Goal: Information Seeking & Learning: Check status

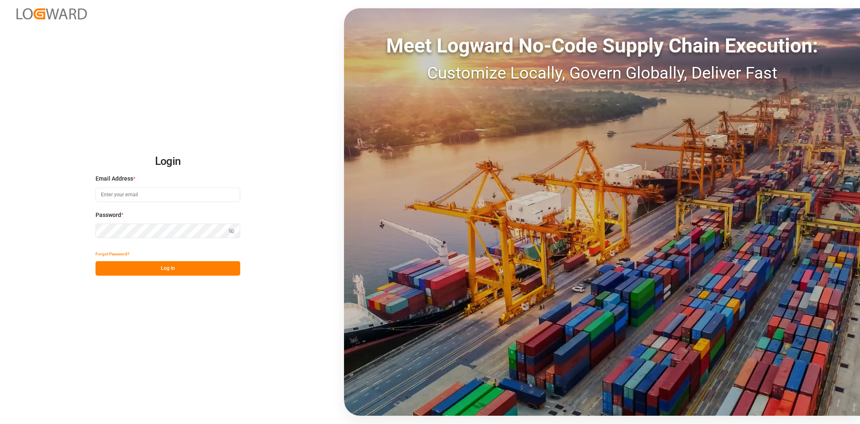
type input "[EMAIL_ADDRESS][PERSON_NAME][DOMAIN_NAME]"
click at [150, 269] on button "Log In" at bounding box center [168, 268] width 145 height 14
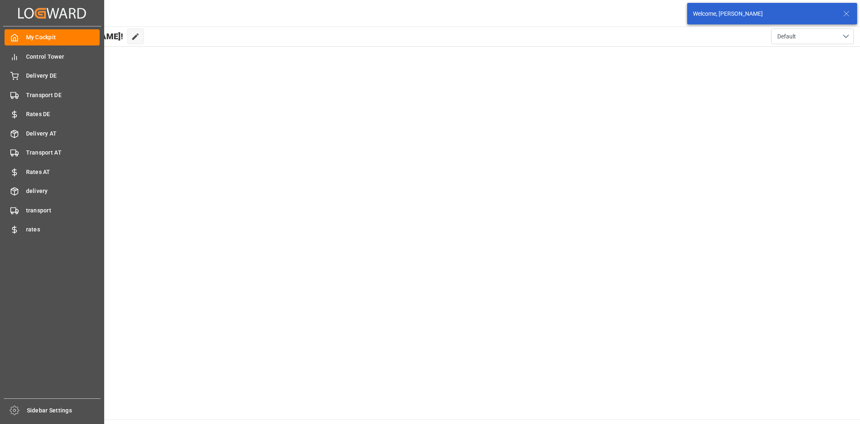
click at [50, 85] on div "My Cockpit My Cockpit Control Tower Control Tower Delivery DE Delivery DE Trans…" at bounding box center [52, 212] width 98 height 372
click at [55, 92] on span "Transport DE" at bounding box center [63, 95] width 74 height 9
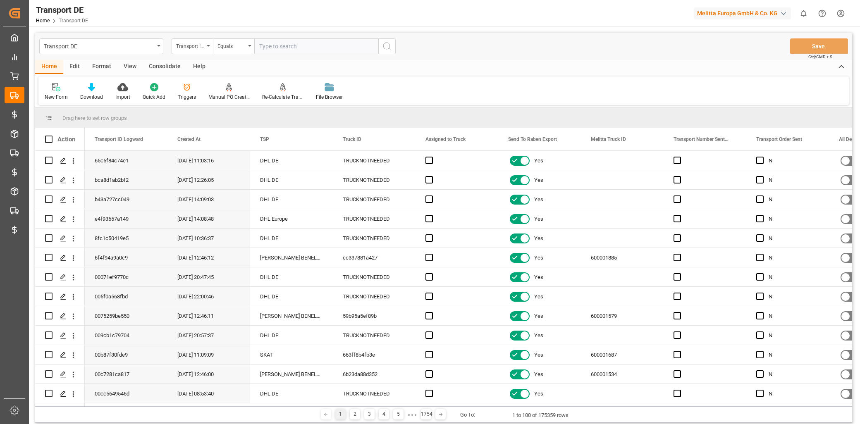
click at [137, 64] on div "View" at bounding box center [129, 67] width 25 height 14
click at [154, 139] on span at bounding box center [153, 139] width 7 height 7
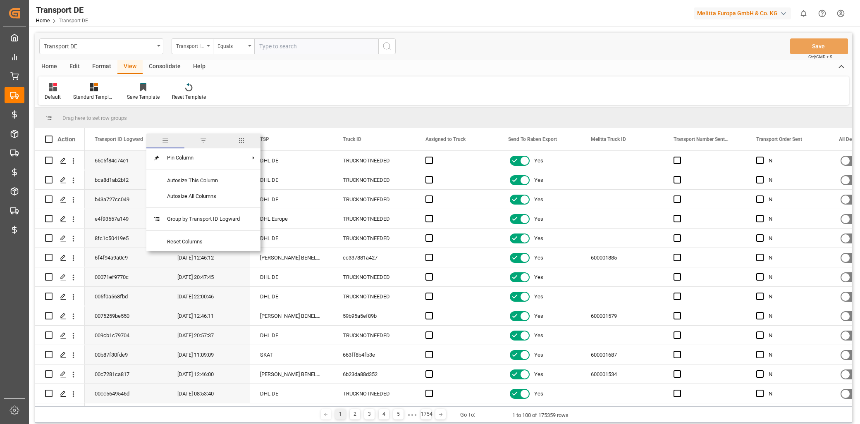
click at [242, 140] on span "columns" at bounding box center [241, 140] width 7 height 7
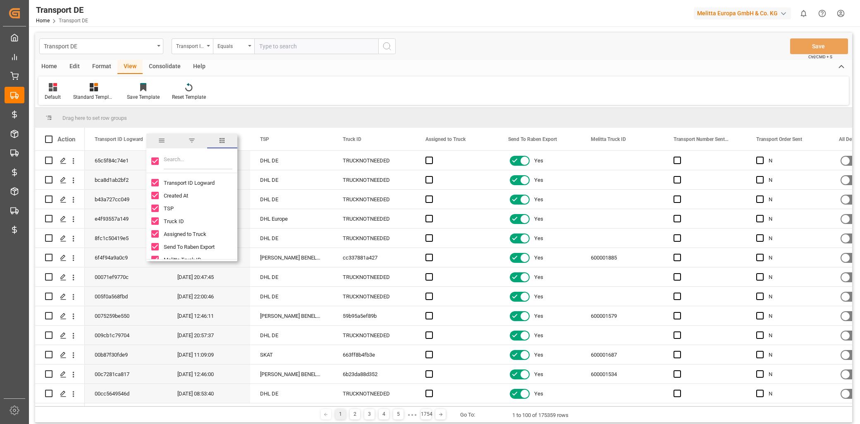
click at [152, 160] on input "Toggle Select All Columns" at bounding box center [154, 161] width 7 height 7
checkbox input "false"
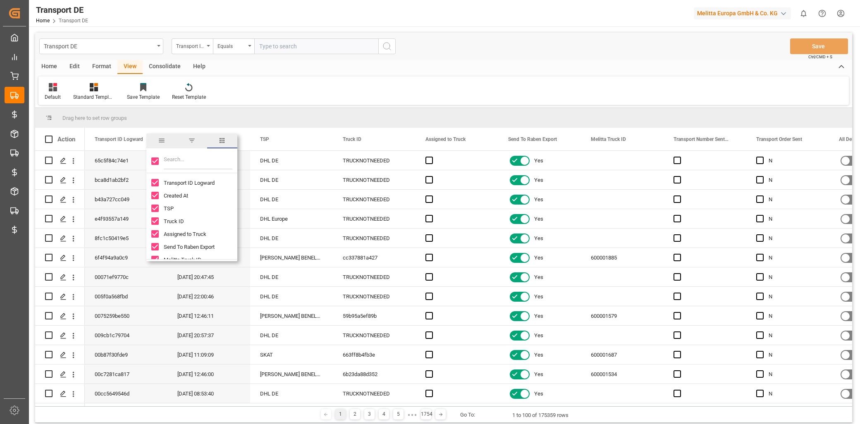
checkbox input "false"
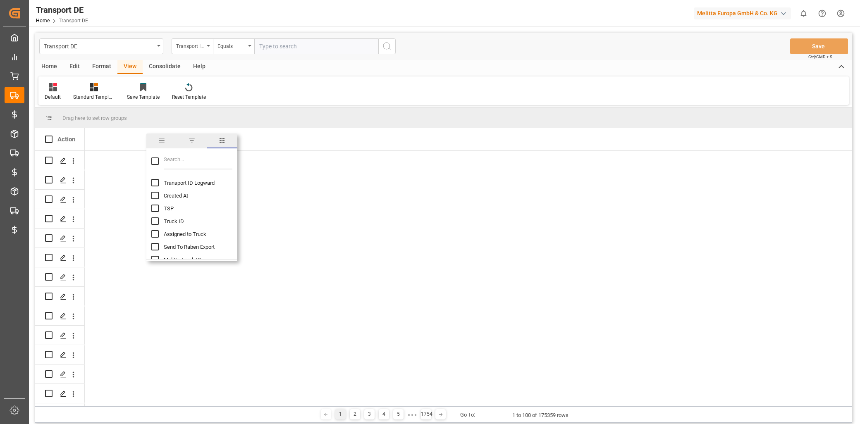
click at [156, 180] on input "Transport ID Logward column toggle visibility (hidden)" at bounding box center [154, 182] width 7 height 7
checkbox input "true"
checkbox input "false"
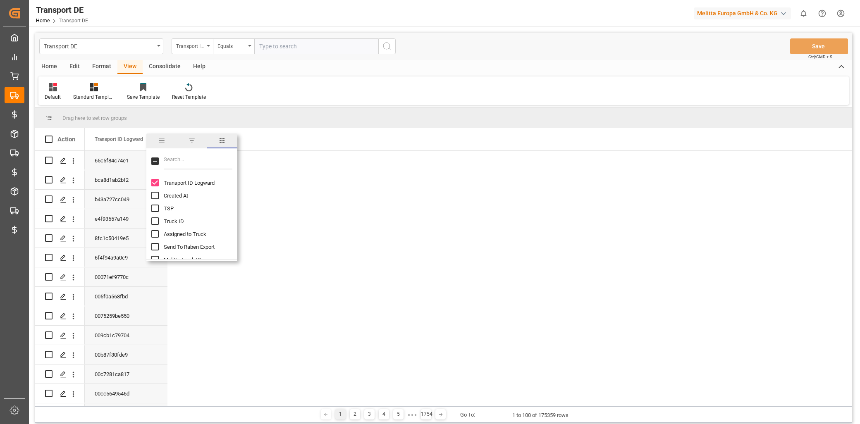
click at [169, 158] on input "Filter Columns Input" at bounding box center [198, 161] width 69 height 17
type input "ts"
click at [156, 182] on input "TSP column toggle visibility (hidden)" at bounding box center [154, 182] width 7 height 7
checkbox input "true"
checkbox input "false"
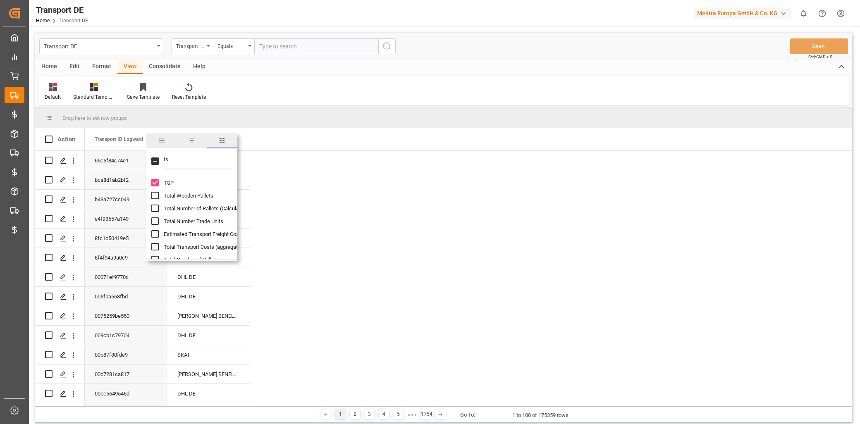
click at [172, 163] on input "ts" at bounding box center [198, 161] width 69 height 17
drag, startPoint x: 172, startPoint y: 161, endPoint x: 165, endPoint y: 159, distance: 8.1
click at [165, 159] on input "ts" at bounding box center [198, 161] width 69 height 17
type input "t"
type input "truc"
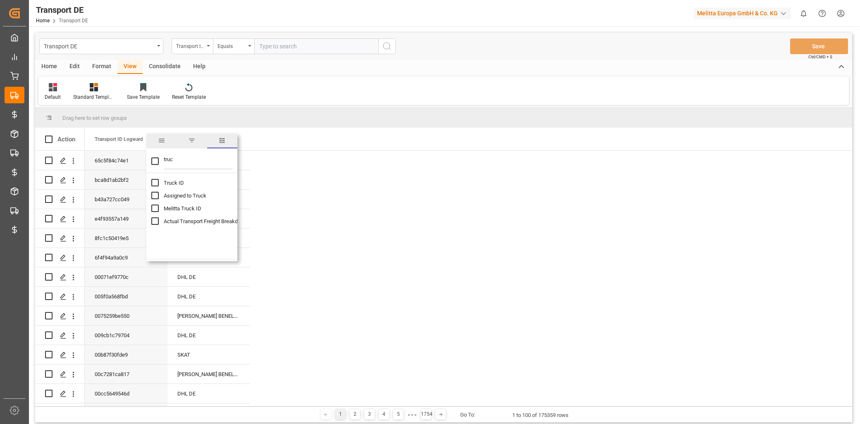
click at [158, 209] on input "Melitta Truck ID column toggle visibility (hidden)" at bounding box center [154, 208] width 7 height 7
checkbox input "true"
checkbox input "false"
drag, startPoint x: 183, startPoint y: 159, endPoint x: 126, endPoint y: 156, distance: 57.2
click at [126, 156] on div "Drag here to set row groups Drag here to set column labels Action Transport ID …" at bounding box center [443, 257] width 817 height 299
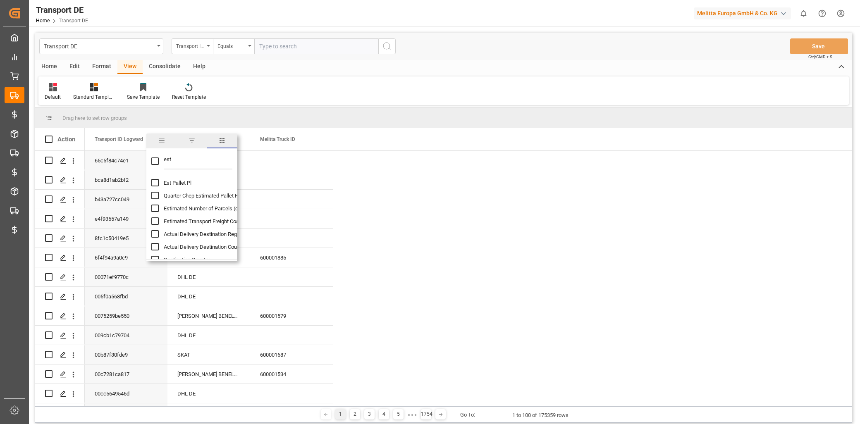
type input "est"
click at [158, 182] on input "Est Pallet Pl column toggle visibility (hidden)" at bounding box center [154, 182] width 7 height 7
checkbox input "true"
checkbox input "false"
drag, startPoint x: 177, startPoint y: 159, endPoint x: 157, endPoint y: 161, distance: 19.6
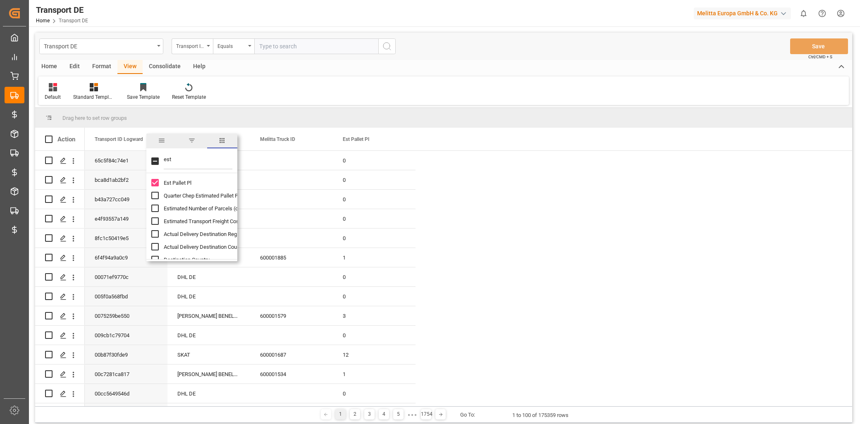
click at [157, 161] on div "est" at bounding box center [191, 161] width 91 height 23
type input "act"
click at [157, 182] on input "Actual Pallet Places (aggregation) column toggle visibility (hidden)" at bounding box center [154, 182] width 7 height 7
checkbox input "true"
checkbox input "false"
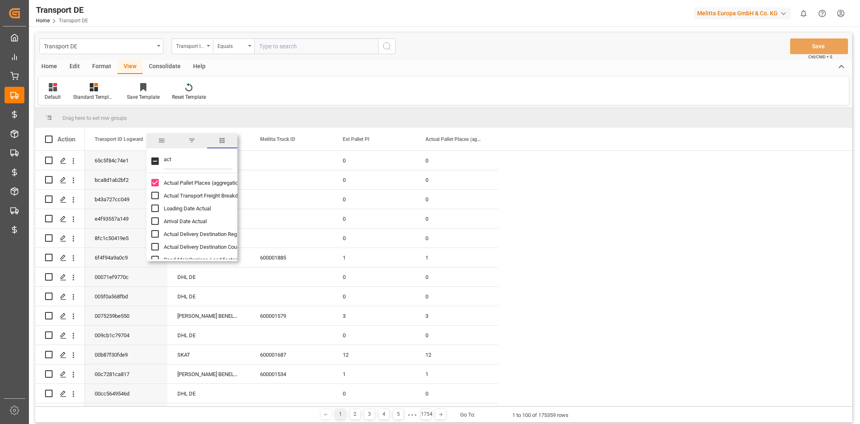
drag, startPoint x: 176, startPoint y: 161, endPoint x: 161, endPoint y: 162, distance: 14.5
click at [161, 162] on div "act" at bounding box center [191, 161] width 91 height 23
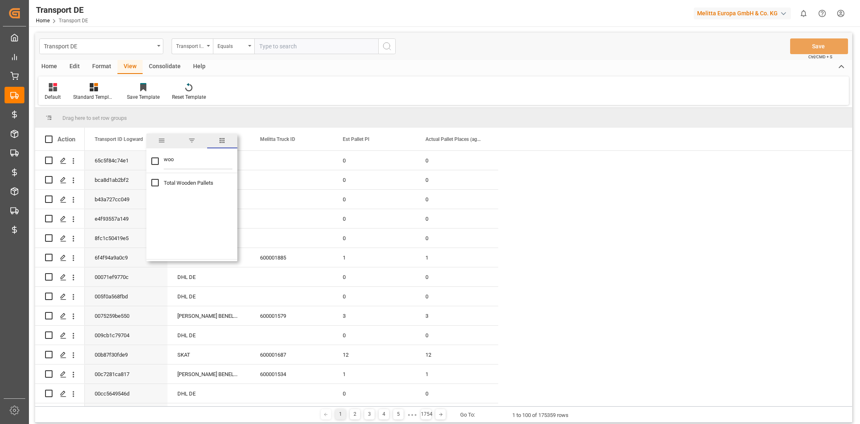
type input "woo"
click at [155, 182] on input "Total Wooden Pallets column toggle visibility (hidden)" at bounding box center [154, 182] width 7 height 7
checkbox input "true"
drag, startPoint x: 184, startPoint y: 160, endPoint x: 146, endPoint y: 159, distance: 38.5
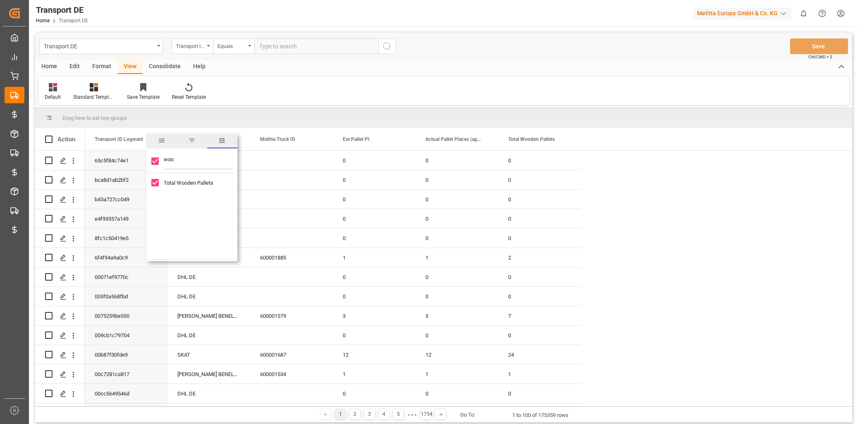
click at [146, 159] on div "woo" at bounding box center [191, 161] width 91 height 23
type input "e"
checkbox input "false"
type input "eur"
drag, startPoint x: 156, startPoint y: 195, endPoint x: 159, endPoint y: 208, distance: 13.2
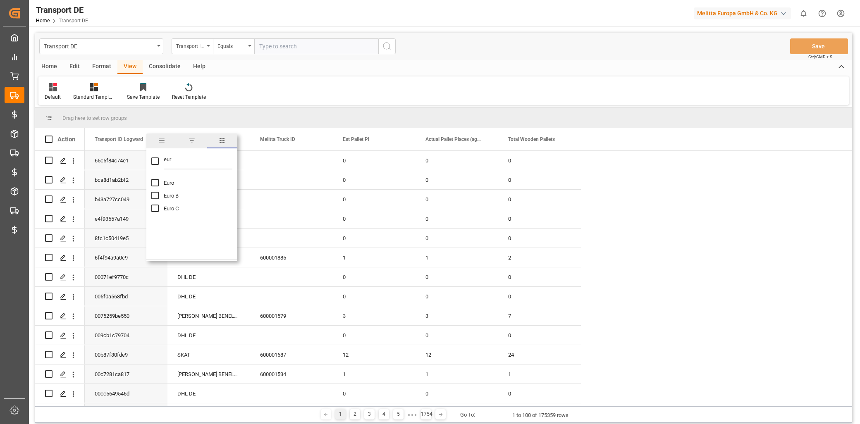
click at [156, 196] on input "Euro B column toggle visibility (hidden)" at bounding box center [154, 195] width 7 height 7
checkbox input "true"
checkbox input "false"
click at [159, 210] on div "Euro C" at bounding box center [196, 208] width 91 height 13
click at [155, 209] on input "Euro C column toggle visibility (hidden)" at bounding box center [154, 208] width 7 height 7
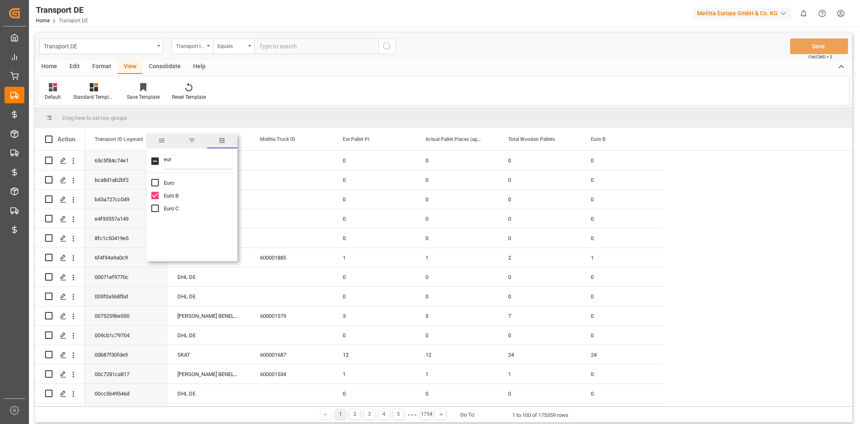
checkbox input "true"
drag, startPoint x: 172, startPoint y: 161, endPoint x: 156, endPoint y: 161, distance: 15.7
click at [156, 161] on div "eur" at bounding box center [191, 161] width 91 height 23
type input "pl"
click at [156, 220] on input "Pl.GI Dat column toggle visibility (hidden)" at bounding box center [154, 221] width 7 height 7
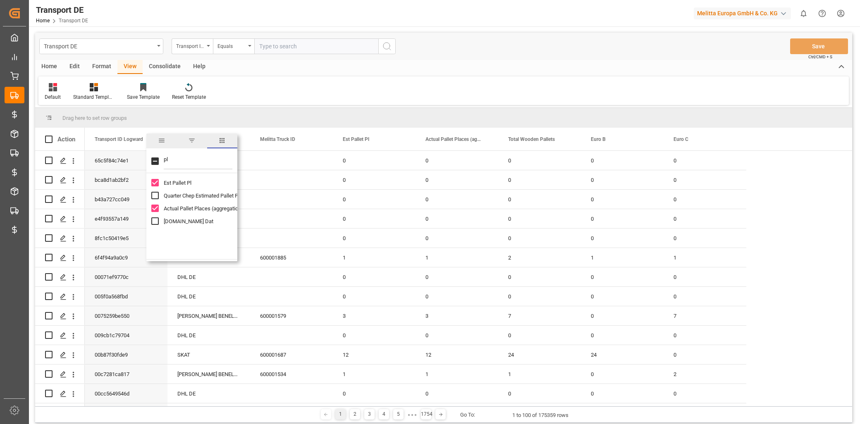
checkbox input "true"
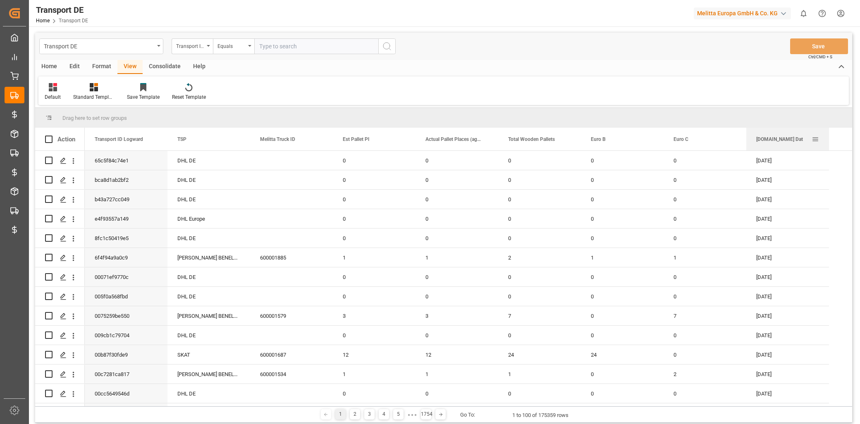
drag, startPoint x: 738, startPoint y: 145, endPoint x: 782, endPoint y: 149, distance: 43.6
click at [785, 144] on div "[DOMAIN_NAME] Dat" at bounding box center [784, 139] width 55 height 23
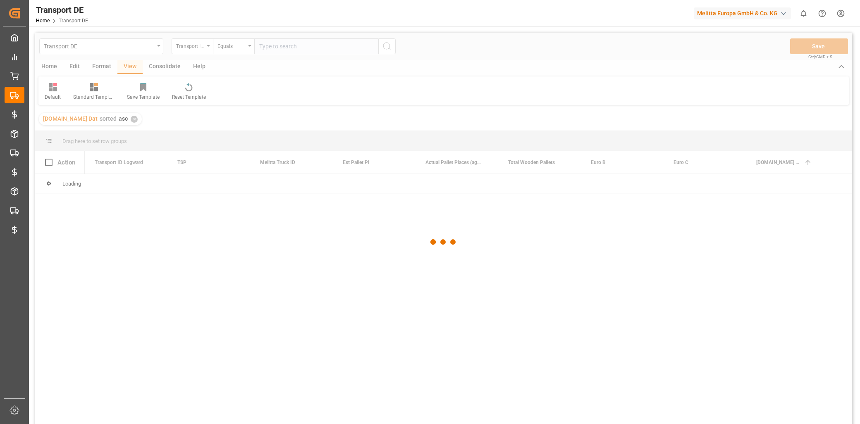
click at [105, 120] on div at bounding box center [443, 242] width 817 height 419
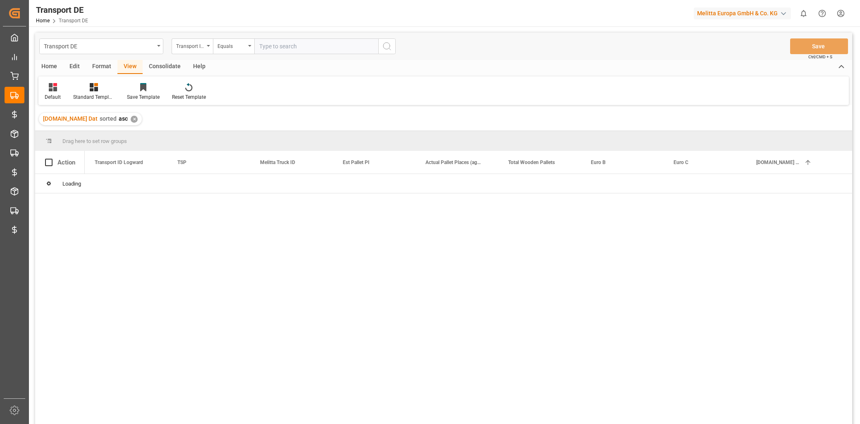
click at [131, 120] on div "✕" at bounding box center [134, 119] width 7 height 7
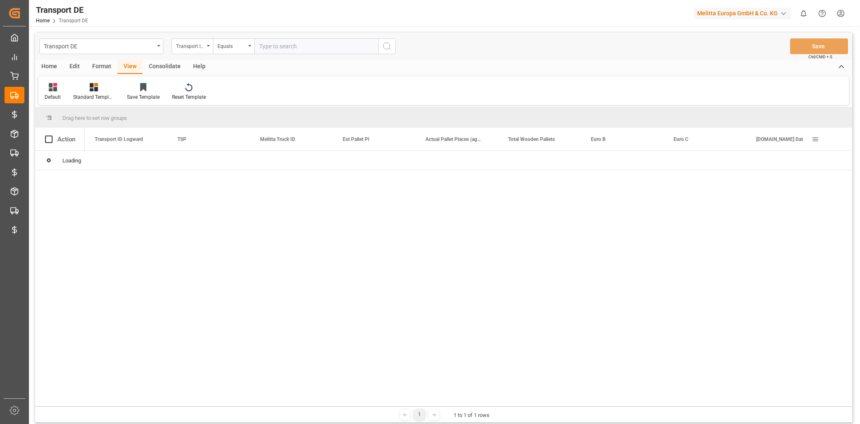
click at [814, 139] on span at bounding box center [815, 139] width 7 height 7
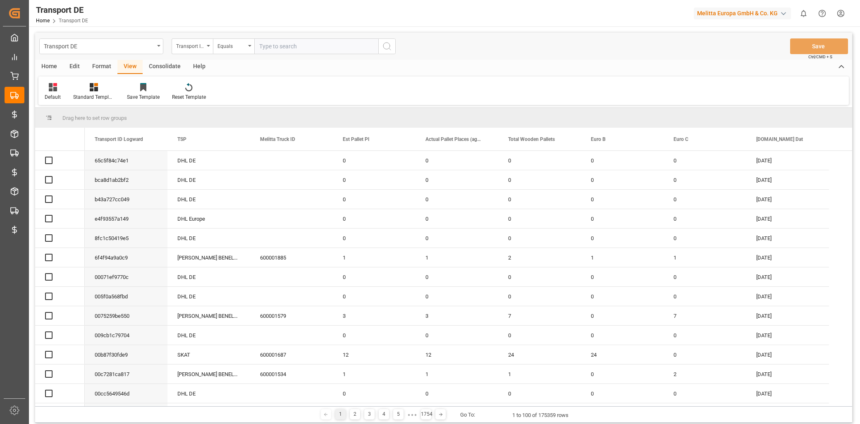
click at [792, 164] on div "[DATE]" at bounding box center [788, 160] width 83 height 19
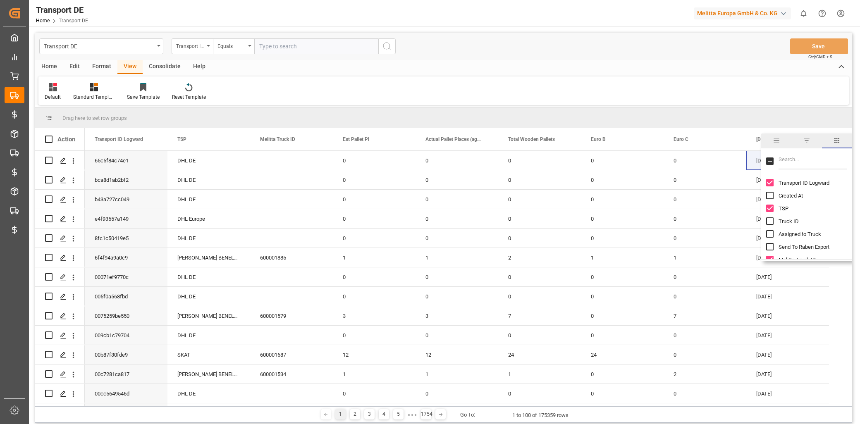
click at [835, 139] on span "columns" at bounding box center [837, 140] width 7 height 7
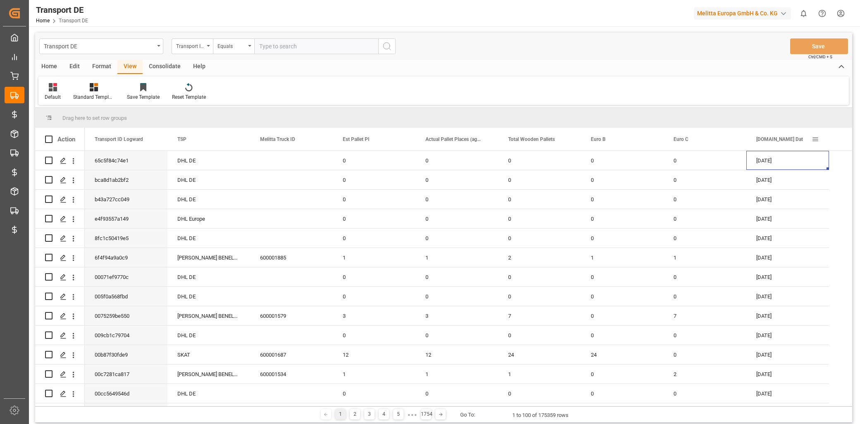
click at [815, 139] on span at bounding box center [815, 139] width 7 height 7
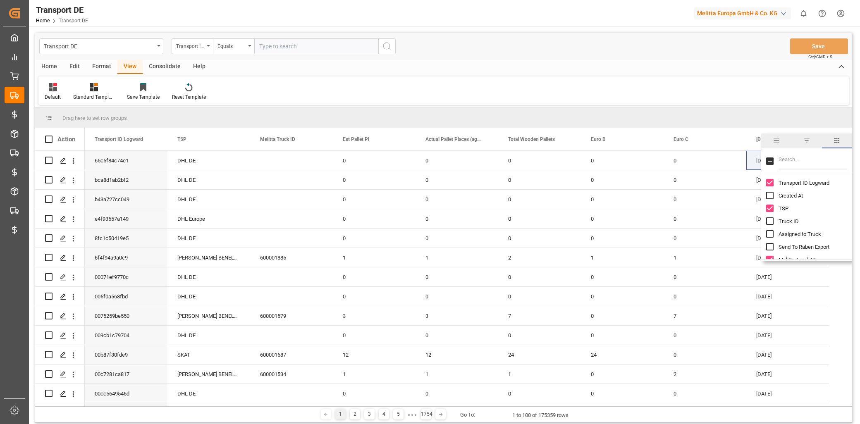
click at [785, 163] on input "Filter Columns Input" at bounding box center [813, 161] width 69 height 17
type input "loadin"
click at [769, 184] on input "Loading Date Actual column toggle visibility (hidden)" at bounding box center [770, 182] width 7 height 7
checkbox input "true"
checkbox input "false"
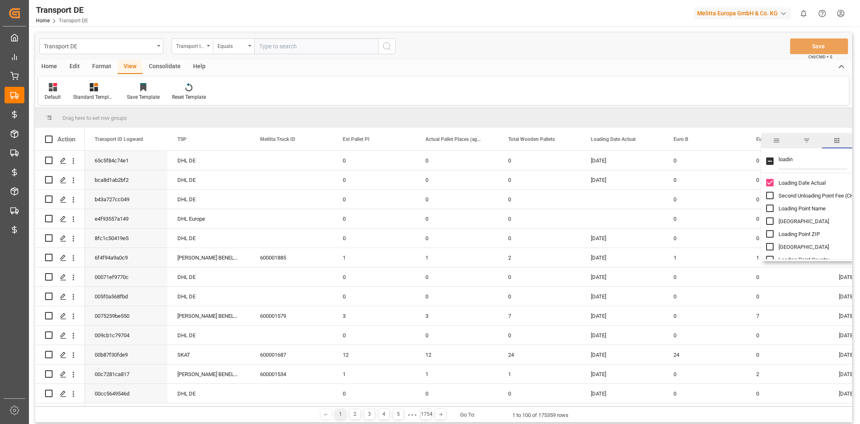
drag, startPoint x: 793, startPoint y: 162, endPoint x: 776, endPoint y: 161, distance: 17.4
click at [776, 161] on div "loadin" at bounding box center [807, 161] width 91 height 23
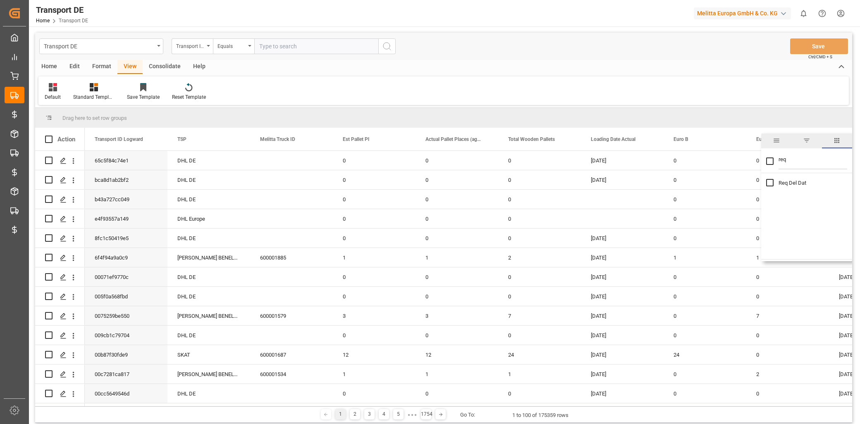
type input "req"
click at [770, 182] on input "Req Del Dat column toggle visibility (hidden)" at bounding box center [770, 182] width 7 height 7
checkbox input "true"
click at [749, 92] on div "Default Standard Templates Save Template Reset Template" at bounding box center [443, 91] width 811 height 29
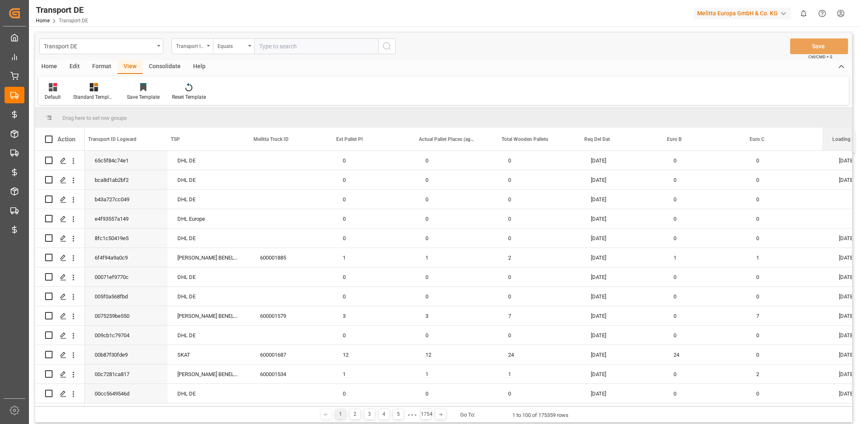
scroll to position [0, 6]
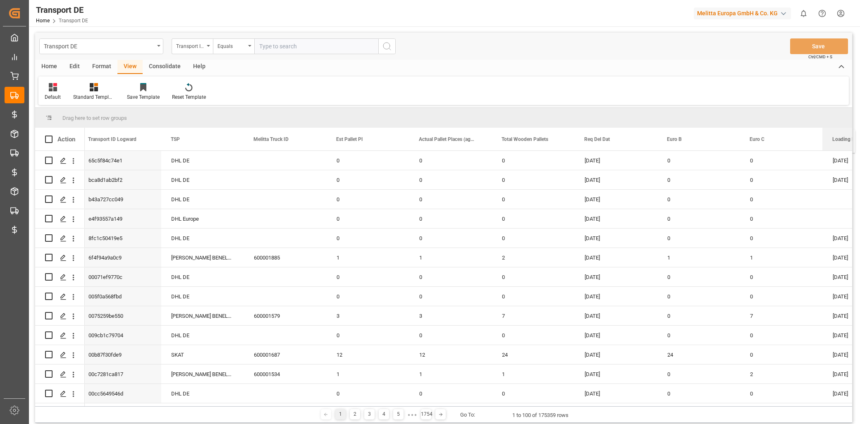
drag, startPoint x: 625, startPoint y: 143, endPoint x: 834, endPoint y: 135, distance: 209.0
click at [834, 135] on div "Loading Date Actual" at bounding box center [860, 139] width 55 height 23
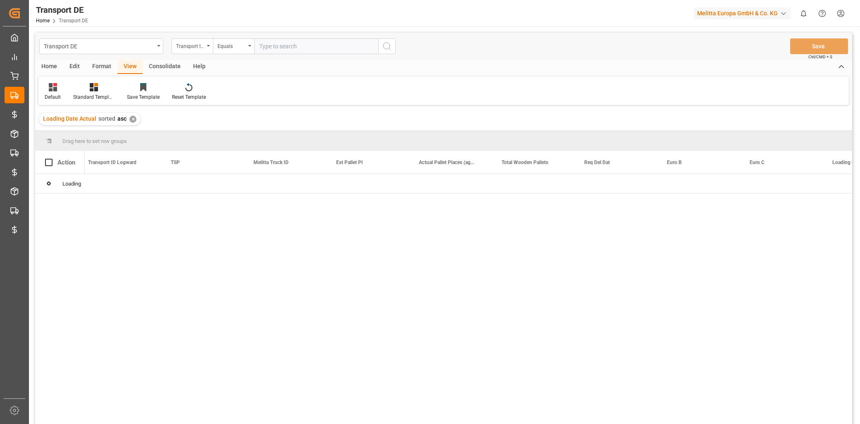
click at [133, 120] on div "✕" at bounding box center [132, 119] width 7 height 7
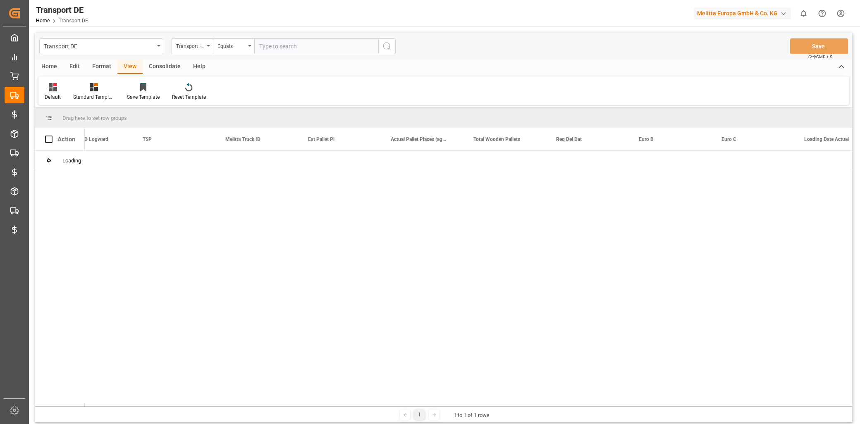
scroll to position [0, 142]
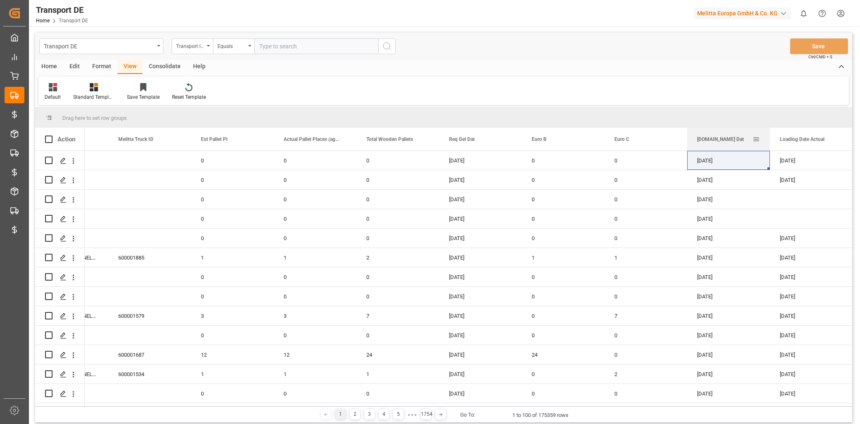
drag, startPoint x: 839, startPoint y: 139, endPoint x: 724, endPoint y: 143, distance: 114.6
click at [724, 143] on div "[DOMAIN_NAME] Dat" at bounding box center [728, 139] width 63 height 23
click at [718, 93] on div "Default Standard Templates Save Template Reset Template" at bounding box center [443, 91] width 811 height 29
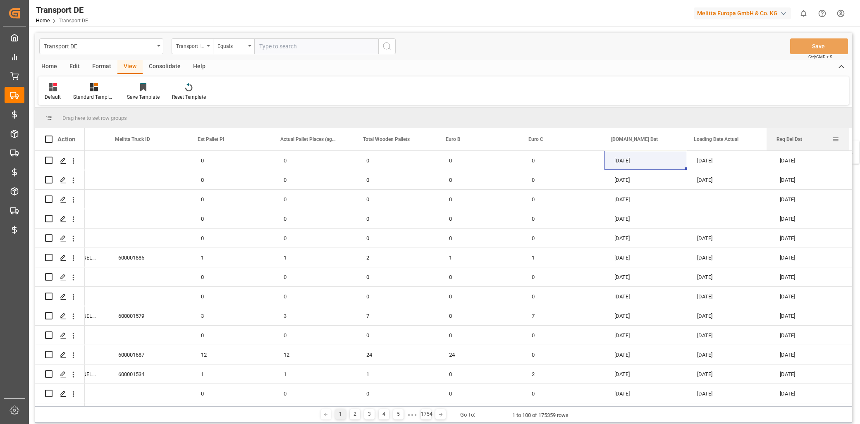
scroll to position [0, 145]
drag, startPoint x: 506, startPoint y: 138, endPoint x: 795, endPoint y: 142, distance: 288.8
click at [795, 142] on div "Req Del Dat" at bounding box center [808, 139] width 63 height 23
click at [702, 91] on div "Default Standard Templates Save Template Reset Template" at bounding box center [443, 91] width 811 height 29
click at [142, 84] on icon at bounding box center [143, 83] width 6 height 1
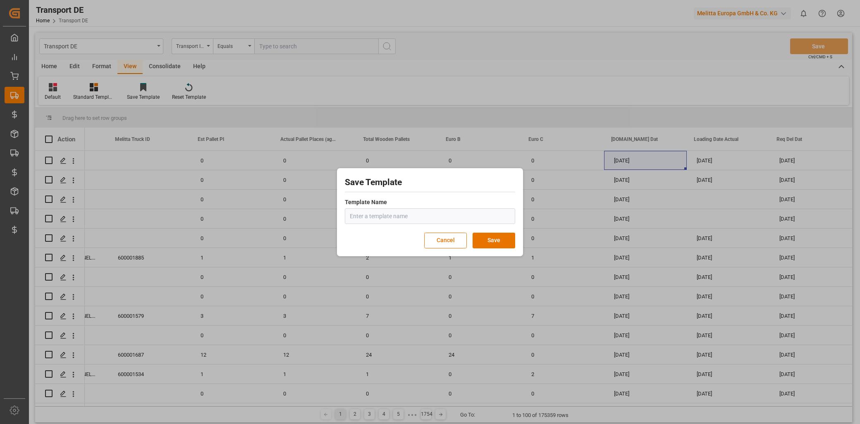
click at [361, 213] on input "text" at bounding box center [430, 216] width 170 height 16
type input "VF Check"
click at [491, 237] on button "Save" at bounding box center [494, 241] width 43 height 16
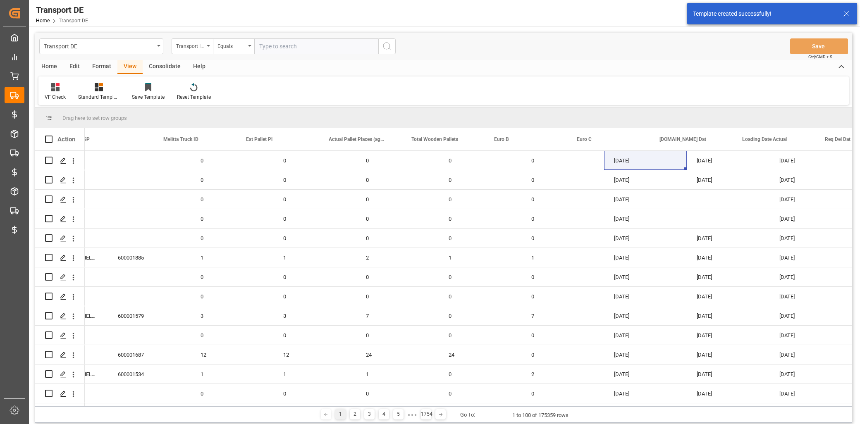
scroll to position [0, 0]
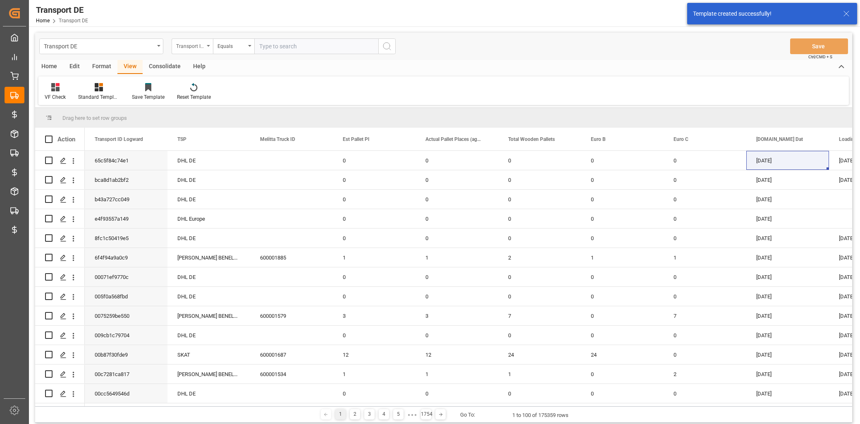
click at [190, 42] on div "Transport ID Logward" at bounding box center [190, 46] width 28 height 10
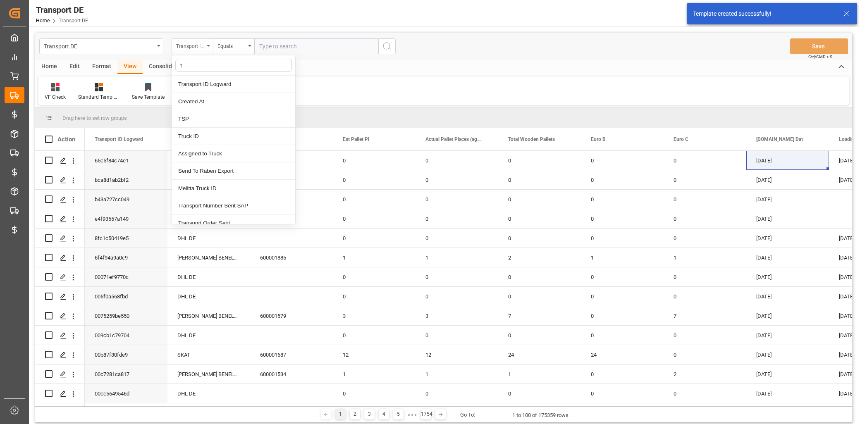
type input "ts"
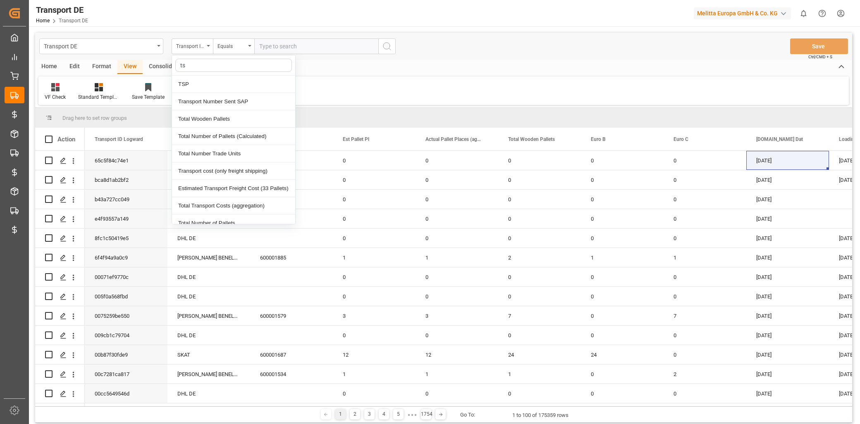
click at [207, 81] on div "TSP" at bounding box center [233, 84] width 123 height 17
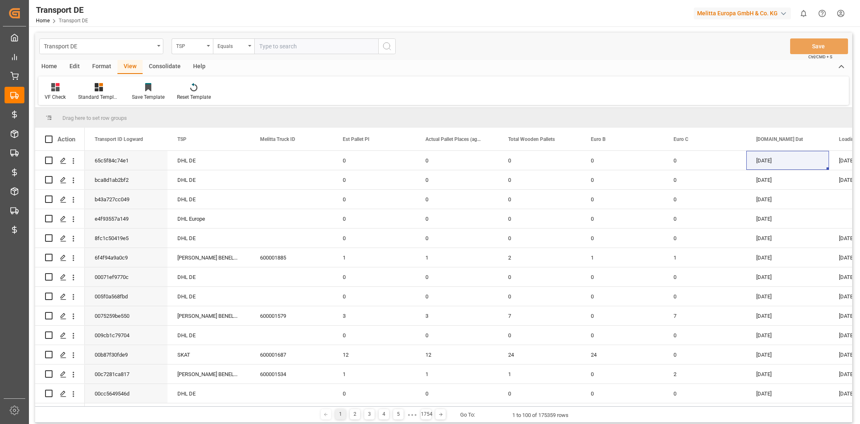
click at [273, 36] on div "Transport DE TSP Equals Save Ctrl/CMD + S" at bounding box center [443, 46] width 817 height 27
click at [276, 42] on input "text" at bounding box center [316, 46] width 124 height 16
type input "Hölkemeier"
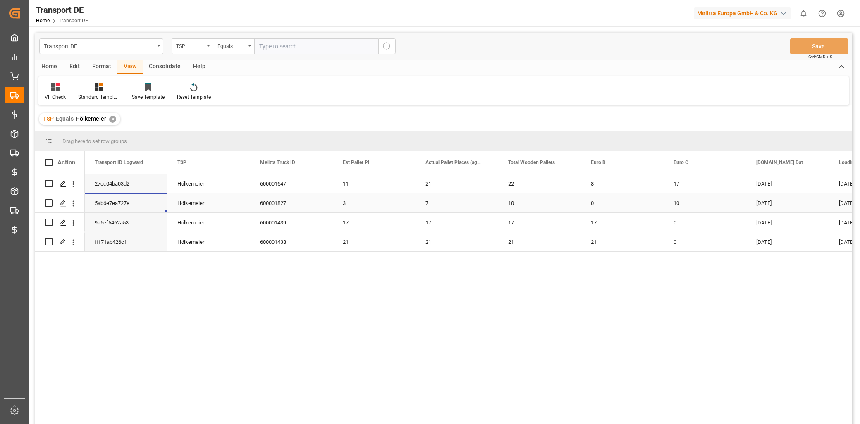
click at [144, 207] on div "5ab6e7ea727e" at bounding box center [126, 203] width 83 height 19
drag, startPoint x: 270, startPoint y: 212, endPoint x: 274, endPoint y: 208, distance: 5.3
click at [270, 212] on div "600001827" at bounding box center [291, 203] width 83 height 19
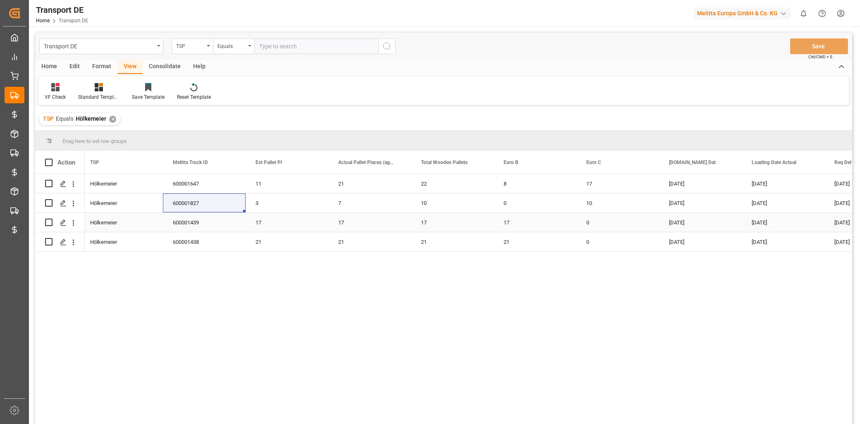
scroll to position [0, 138]
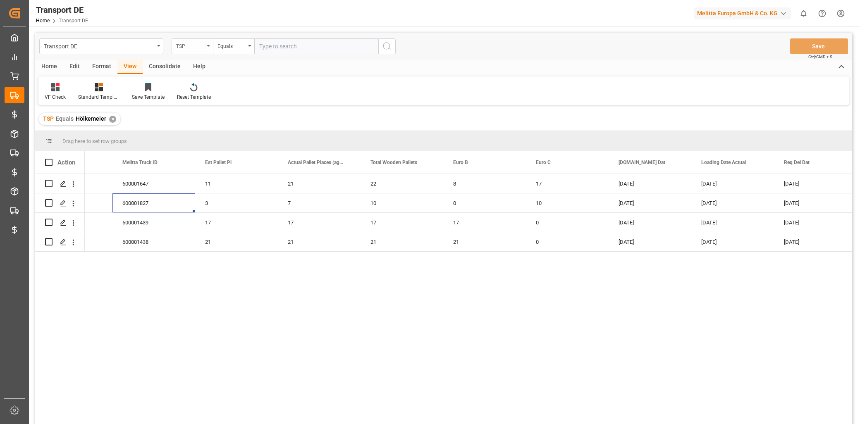
click at [199, 48] on div "TSP" at bounding box center [190, 46] width 28 height 10
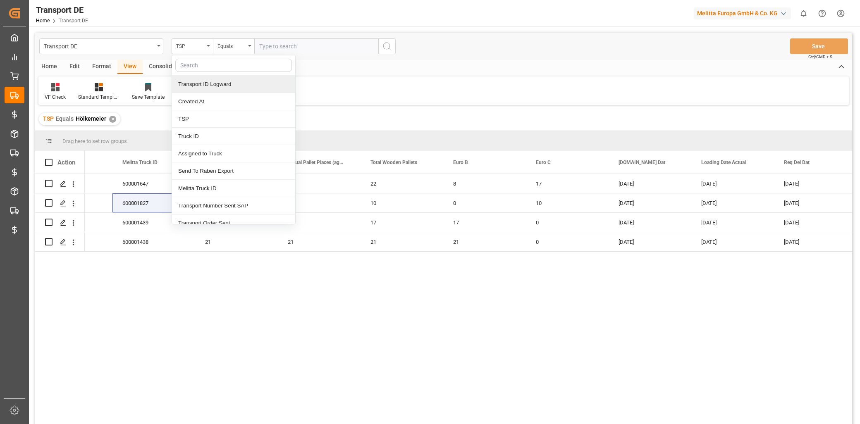
click at [204, 86] on div "Transport ID Logward" at bounding box center [233, 84] width 123 height 17
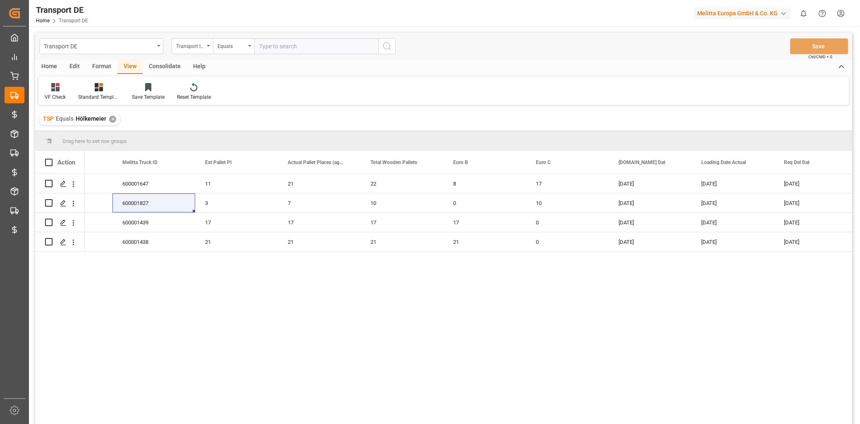
click at [276, 44] on input "text" at bounding box center [316, 46] width 124 height 16
paste input "27cc04ba03d2"
type input "27cc04ba03d2"
